Goal: Information Seeking & Learning: Learn about a topic

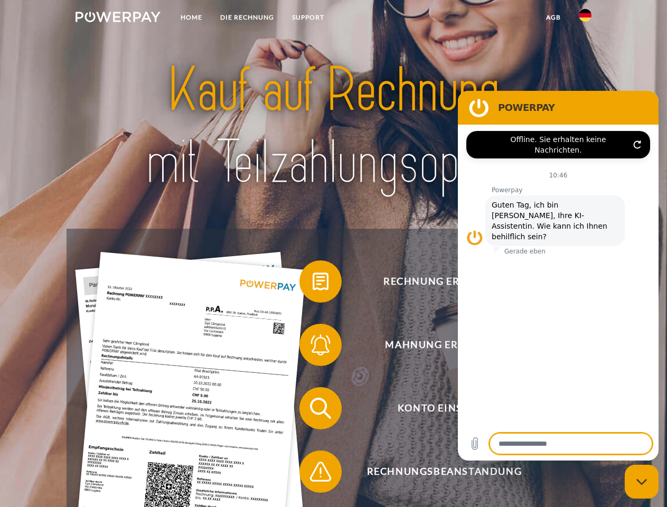
click at [118, 18] on img at bounding box center [118, 17] width 85 height 11
click at [585, 18] on img at bounding box center [585, 15] width 13 height 13
click at [553, 17] on link "agb" at bounding box center [553, 17] width 33 height 19
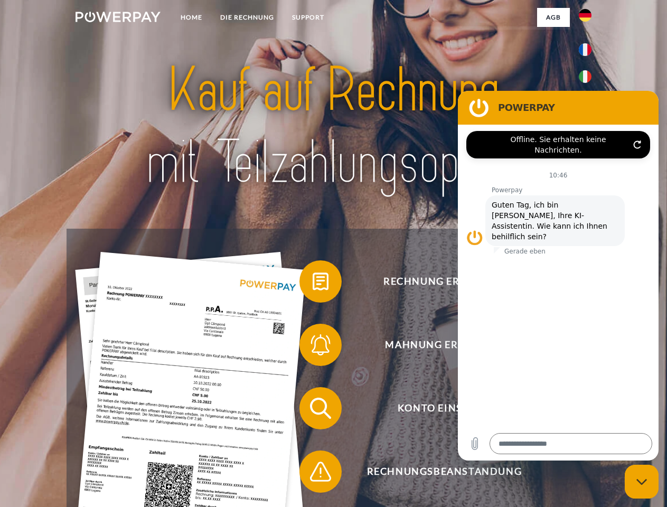
click at [313, 284] on span at bounding box center [304, 281] width 53 height 53
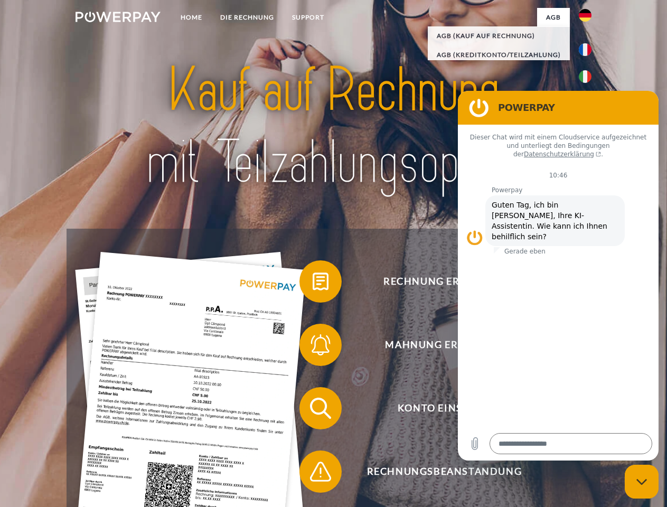
click at [313, 347] on span at bounding box center [304, 344] width 53 height 53
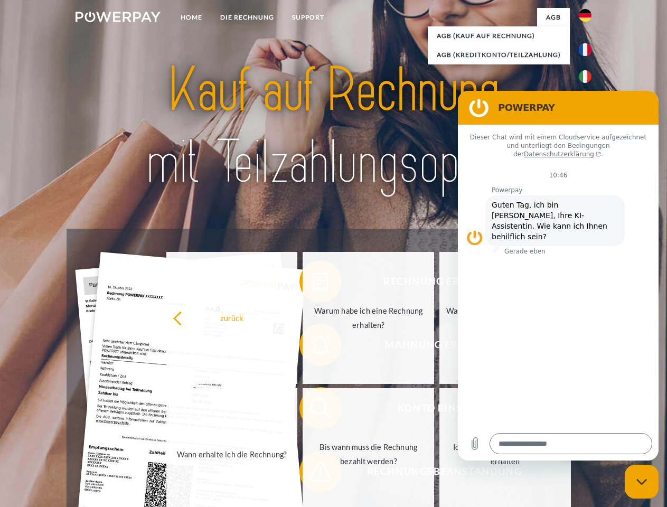
click at [313, 410] on link "Bis wann muss die Rechnung bezahlt werden?" at bounding box center [368, 454] width 131 height 132
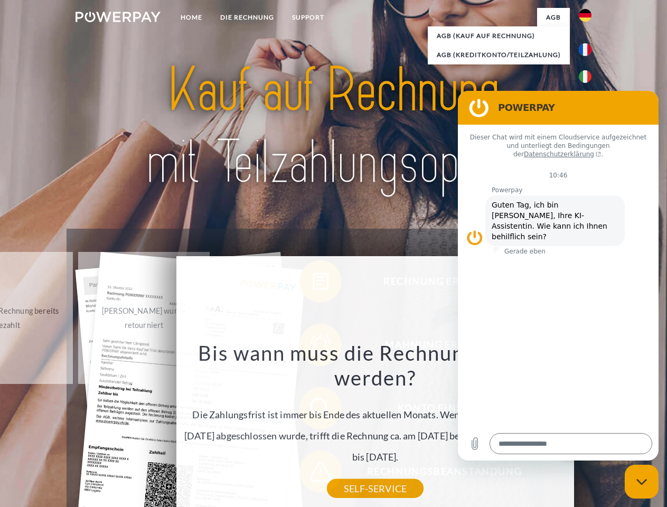
click at [313, 474] on div "Rechnung erhalten? Mahnung erhalten? Konto einsehen" at bounding box center [333, 440] width 533 height 422
click at [642, 482] on icon "Messaging-Fenster schließen" at bounding box center [641, 481] width 11 height 7
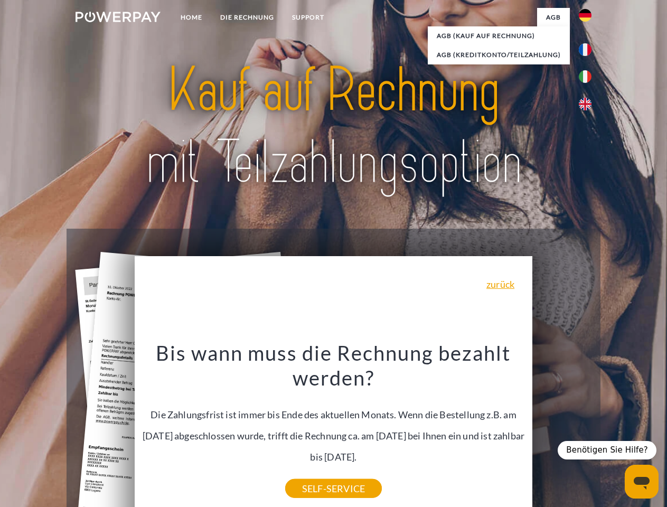
type textarea "*"
